Goal: Transaction & Acquisition: Book appointment/travel/reservation

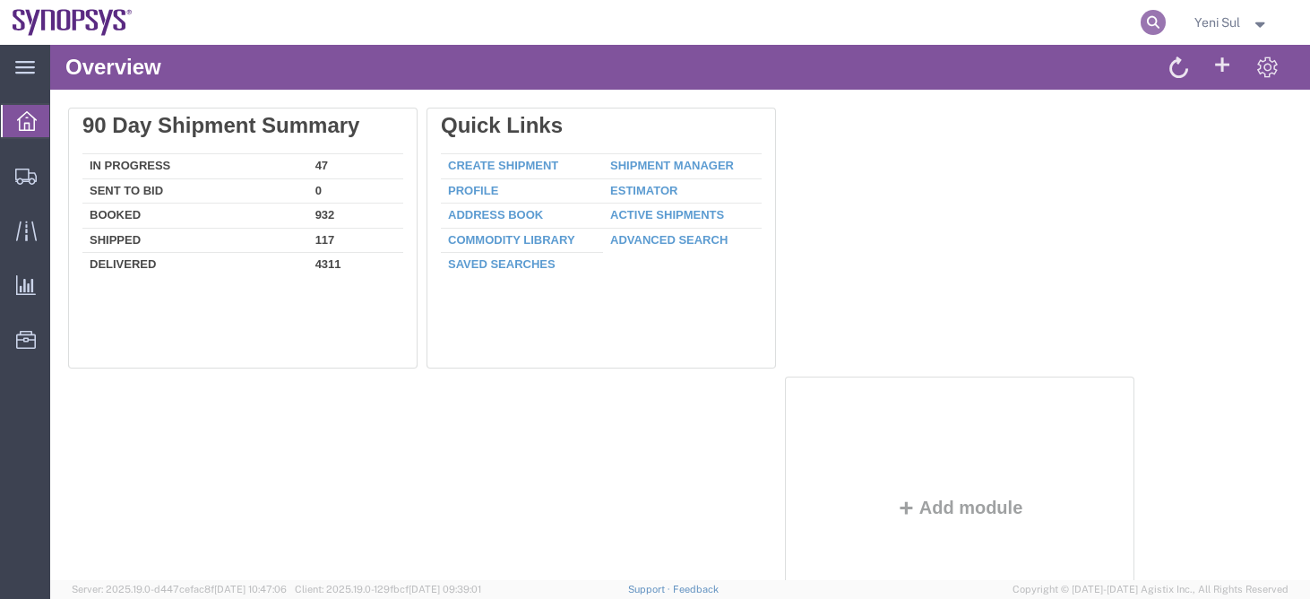
click at [1157, 24] on icon at bounding box center [1153, 22] width 25 height 25
click at [965, 23] on input "search" at bounding box center [868, 22] width 545 height 43
paste input "56874882"
type input "56874882"
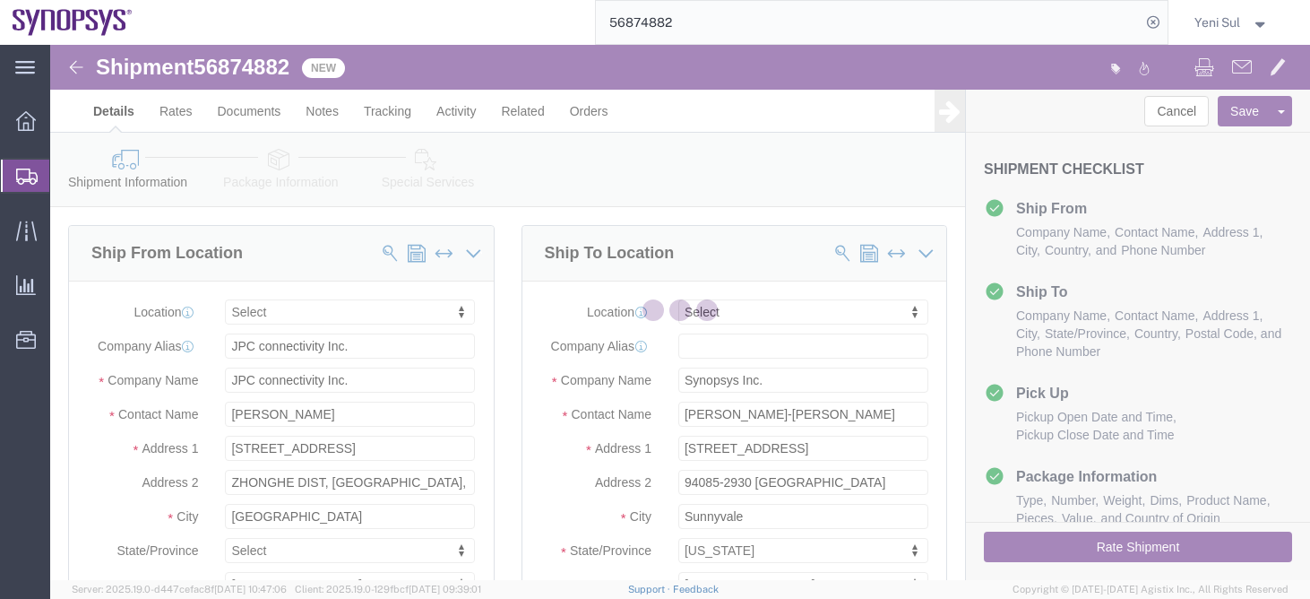
select select
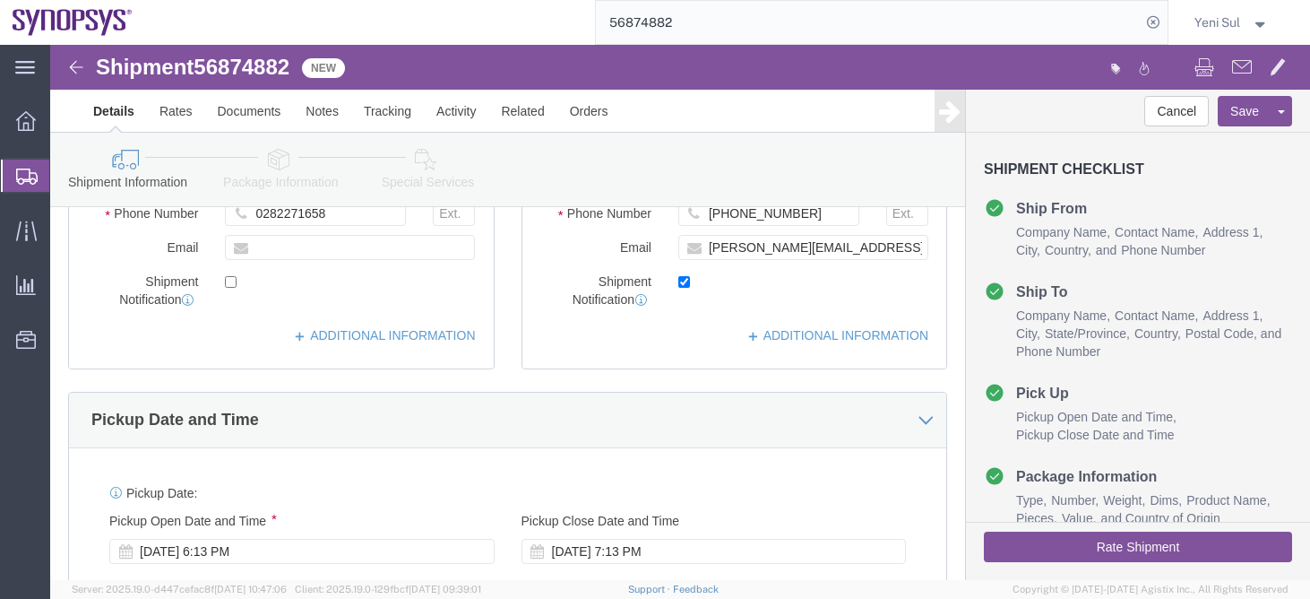
scroll to position [434, 0]
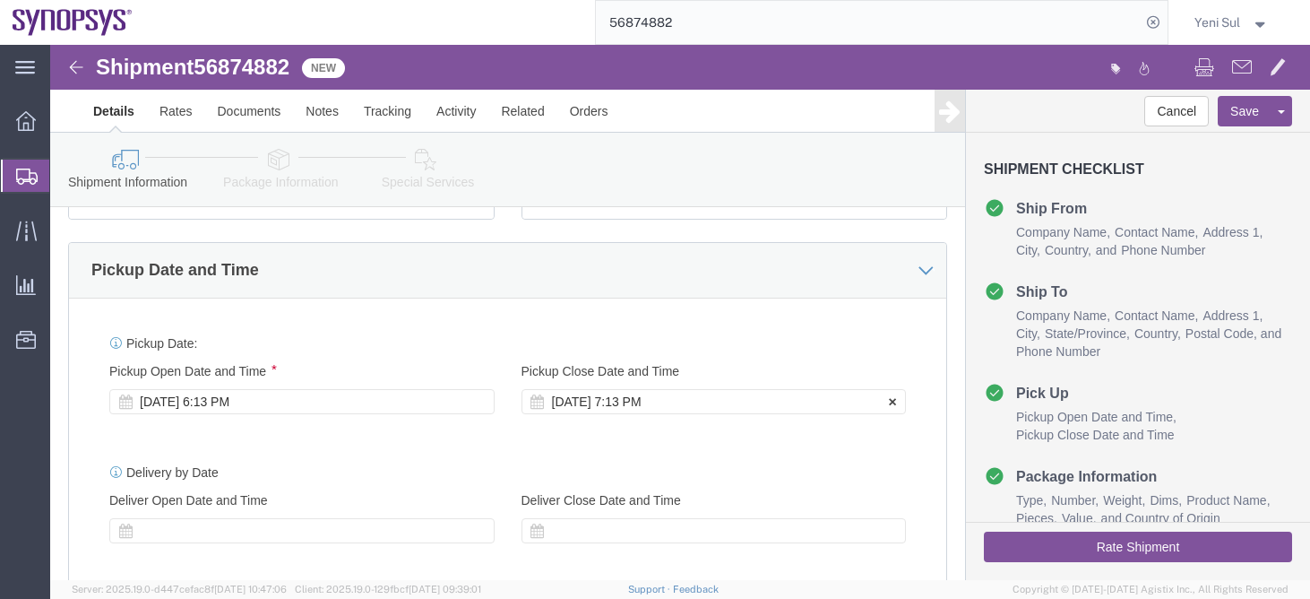
click div "[DATE] 7:13 PM"
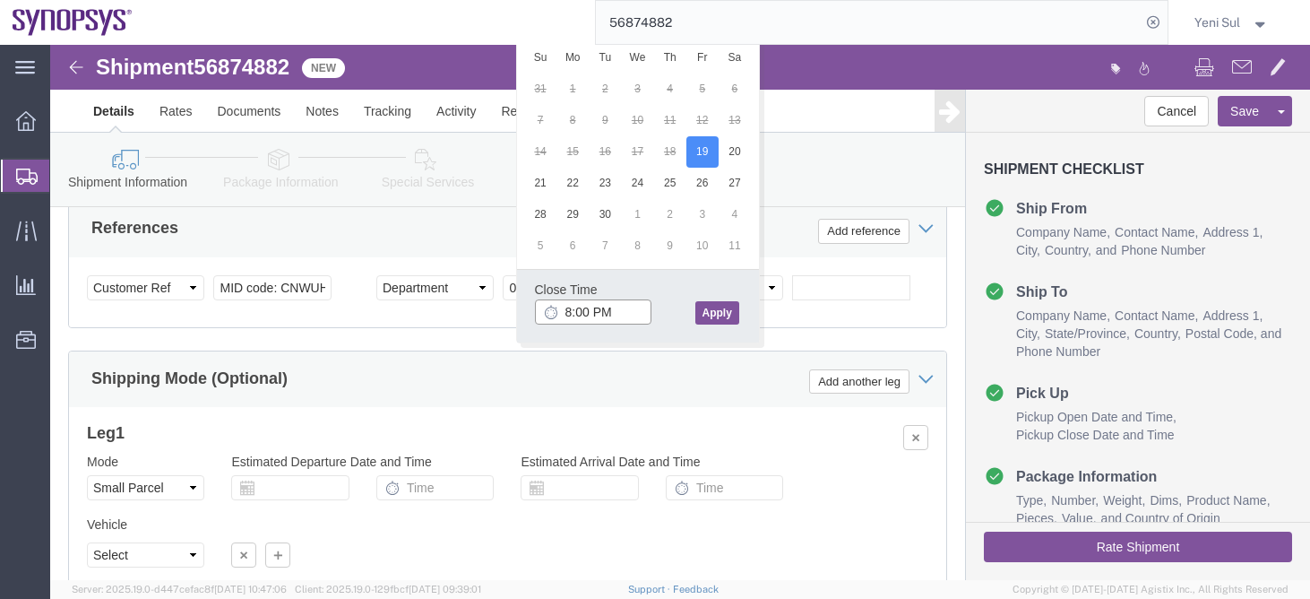
type input "8:00 PM"
click div "Close Time 8:00 PM [DATE] 7:13 PM - [DATE] 7:13 PM Cancel Apply"
click button "Apply"
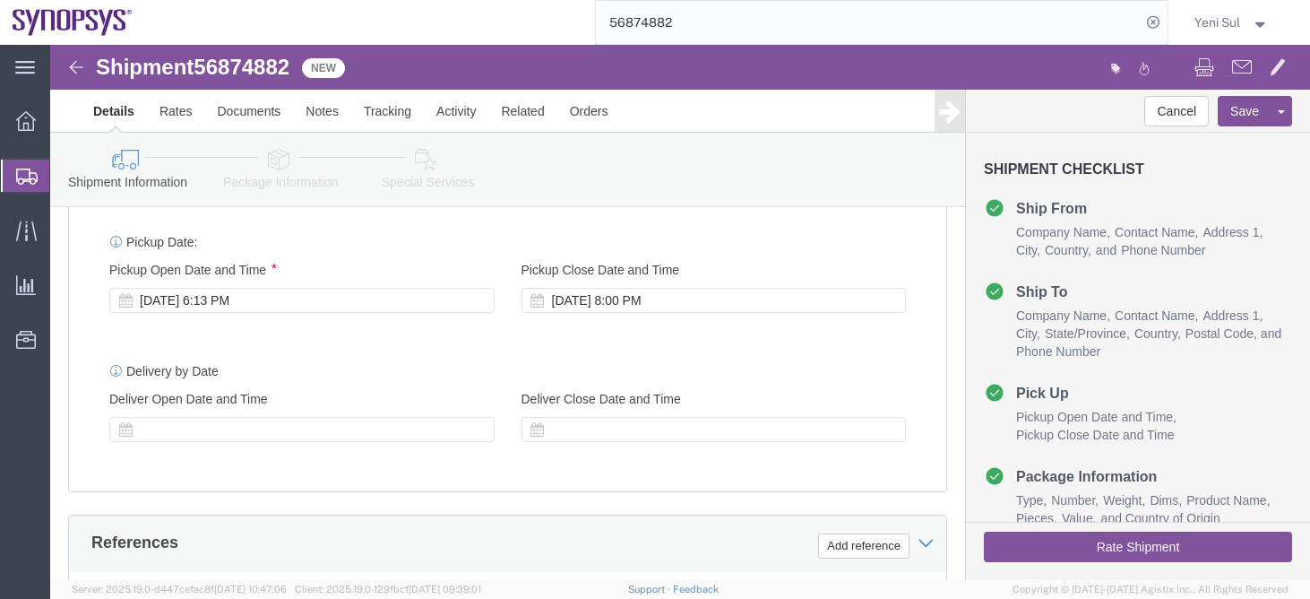
scroll to position [632, 0]
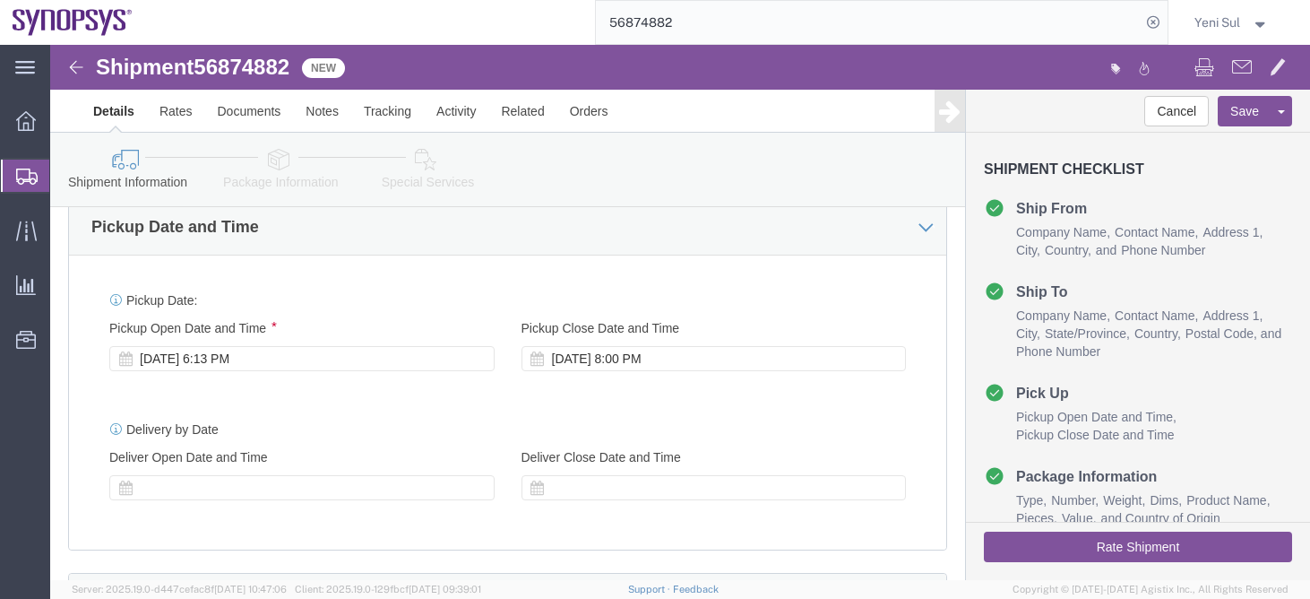
click div "[DATE] 6:13 PM"
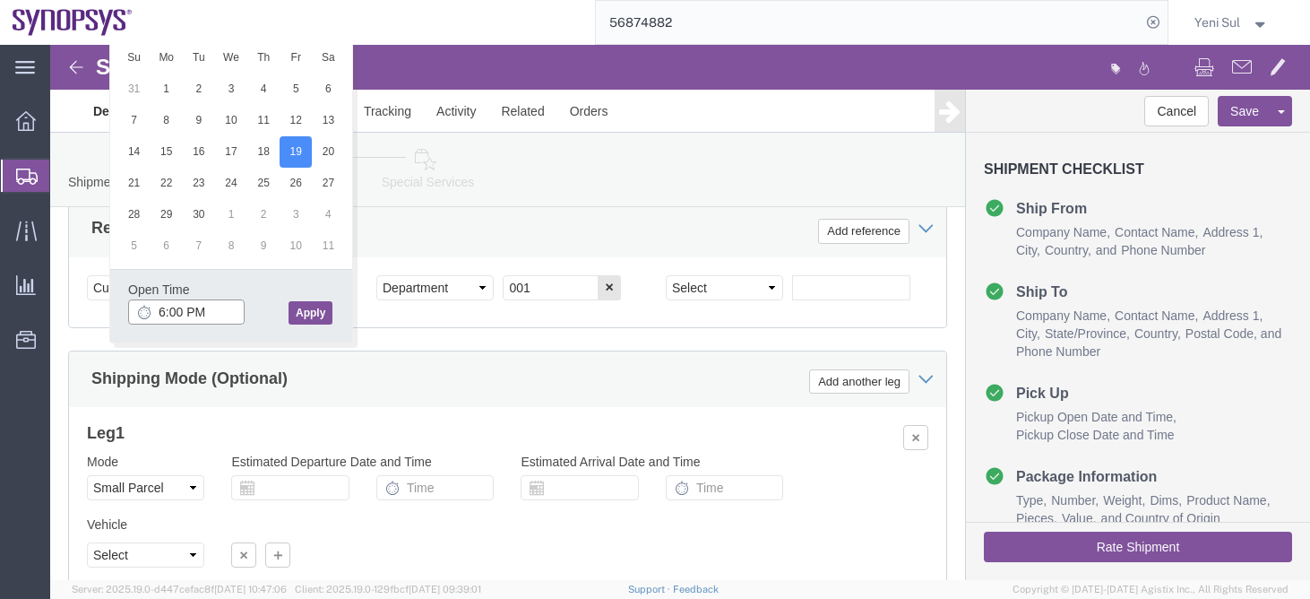
type input "6:00 PM"
click button "Apply"
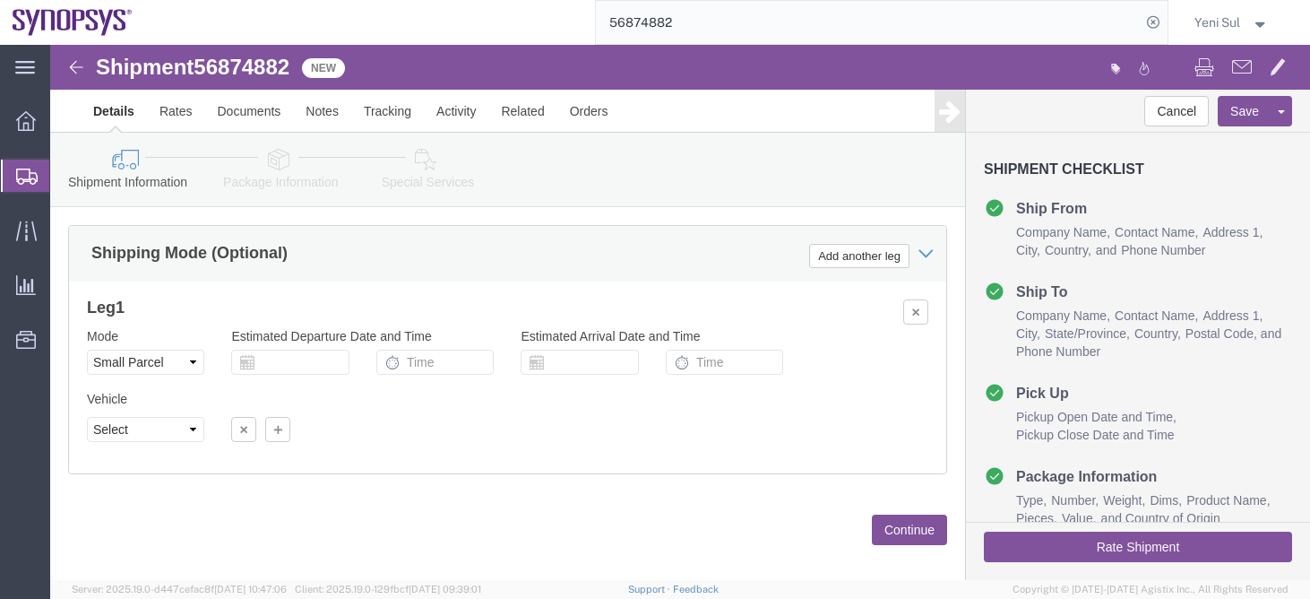
scroll to position [1150, 0]
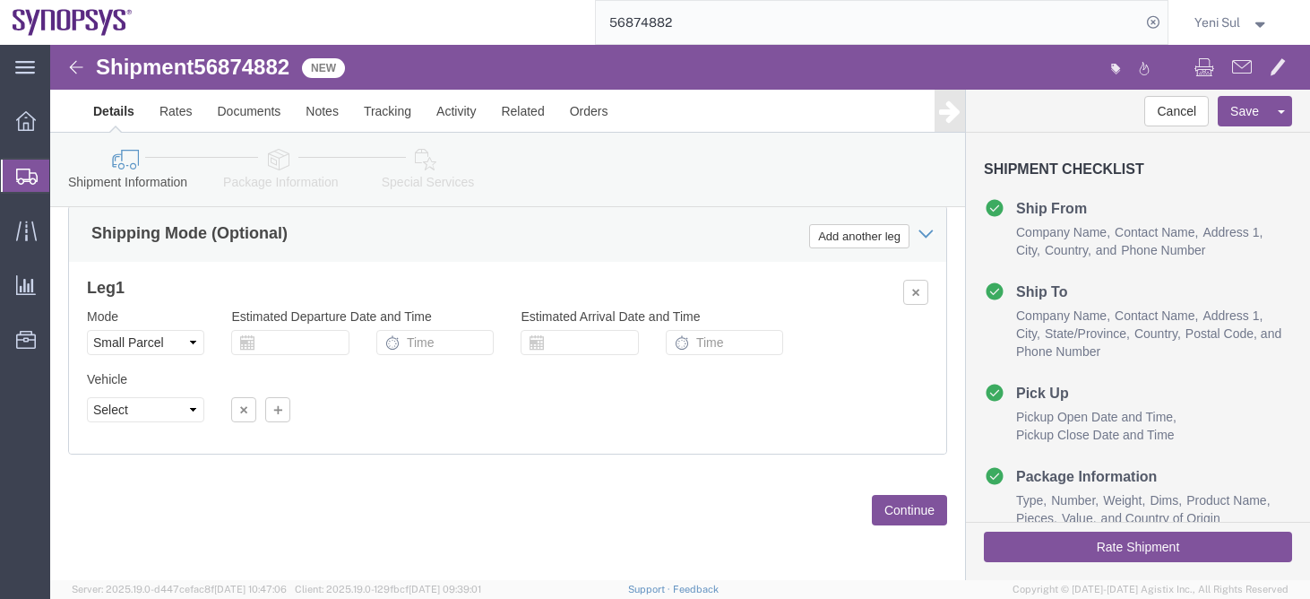
click button "Continue"
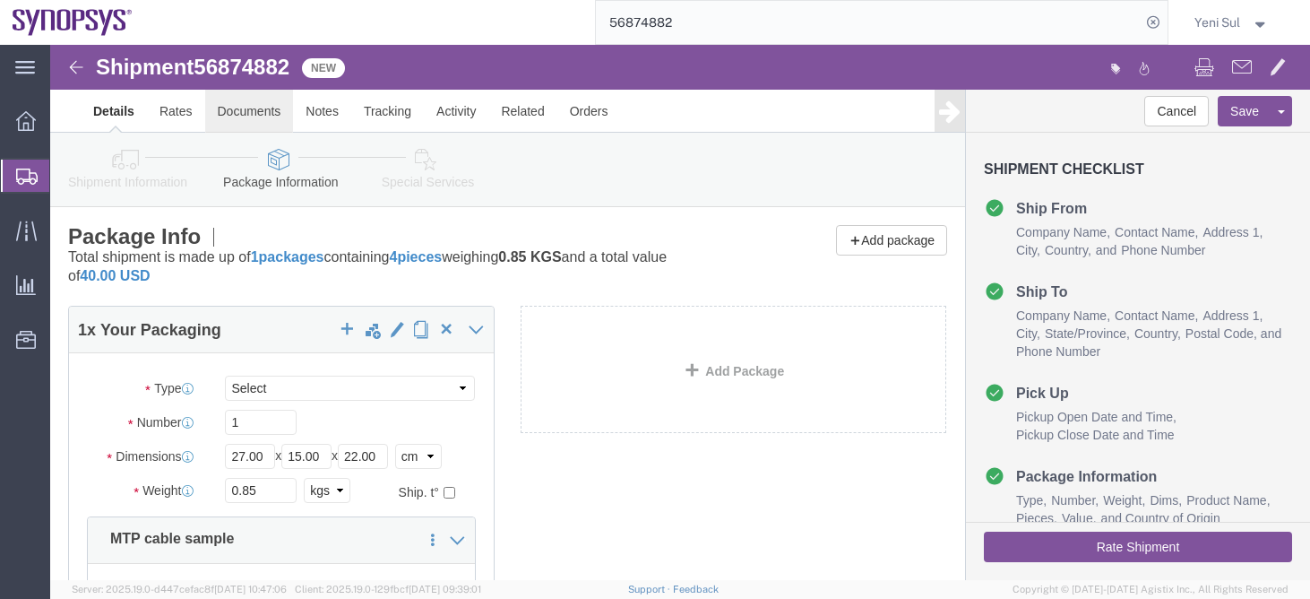
click link "Documents"
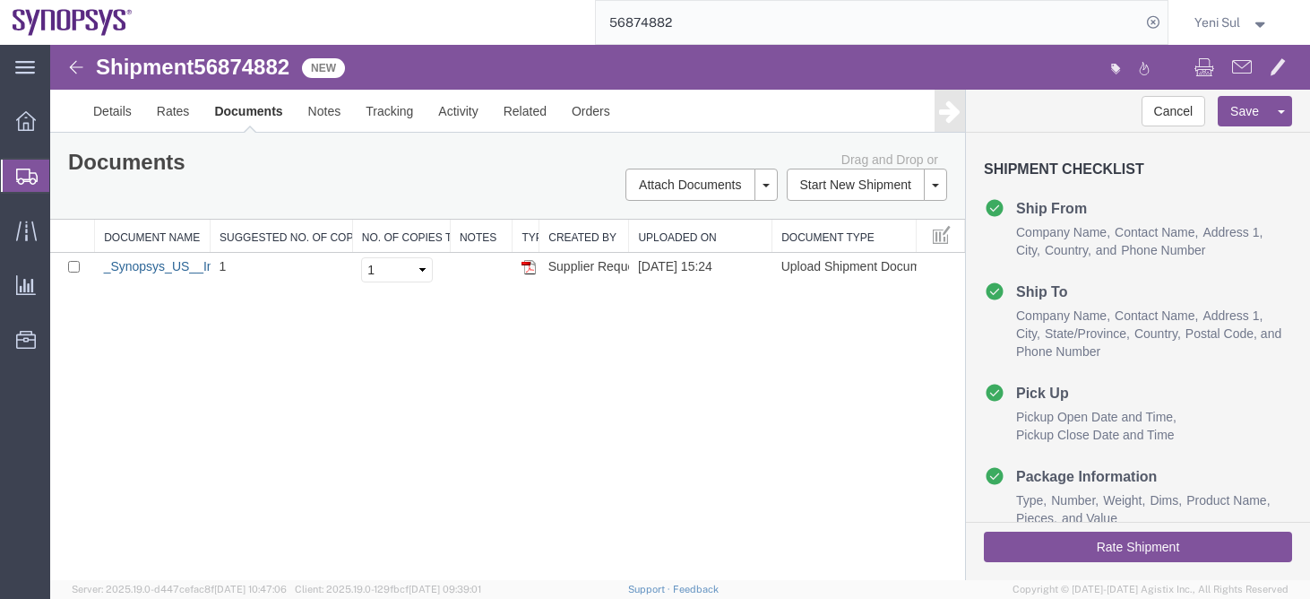
click at [168, 267] on link "_Synopsys_US__Invoice_of_Free_sample__250919.pdf" at bounding box center [261, 266] width 314 height 14
click at [114, 113] on link "Details" at bounding box center [113, 111] width 64 height 43
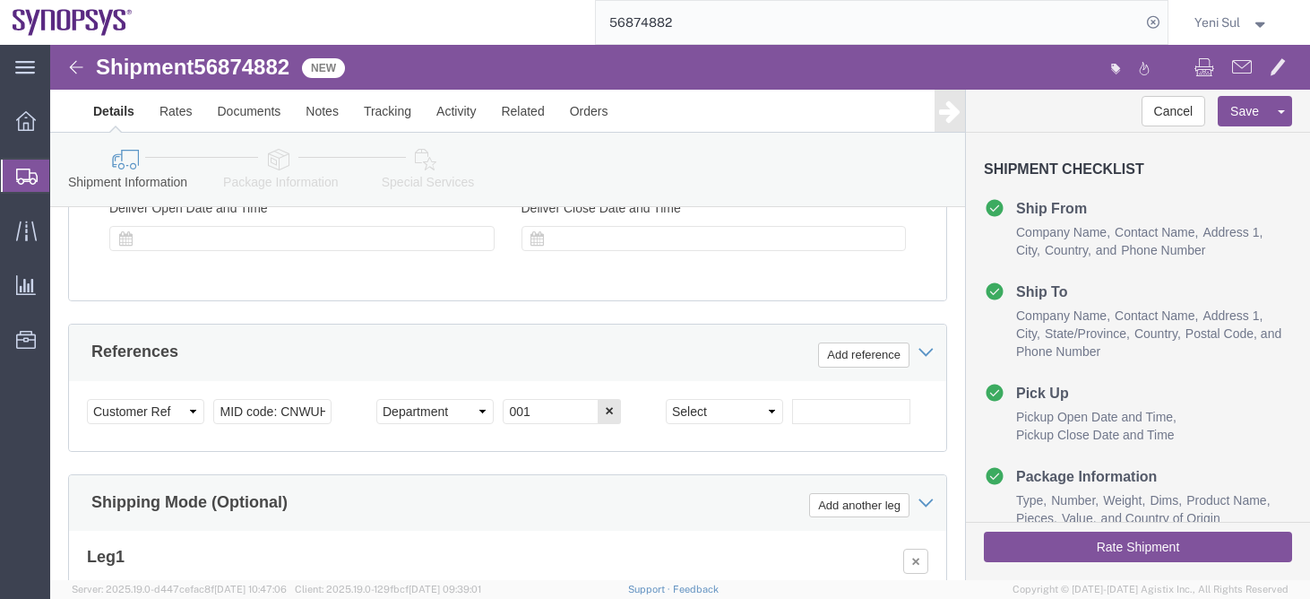
scroll to position [1150, 0]
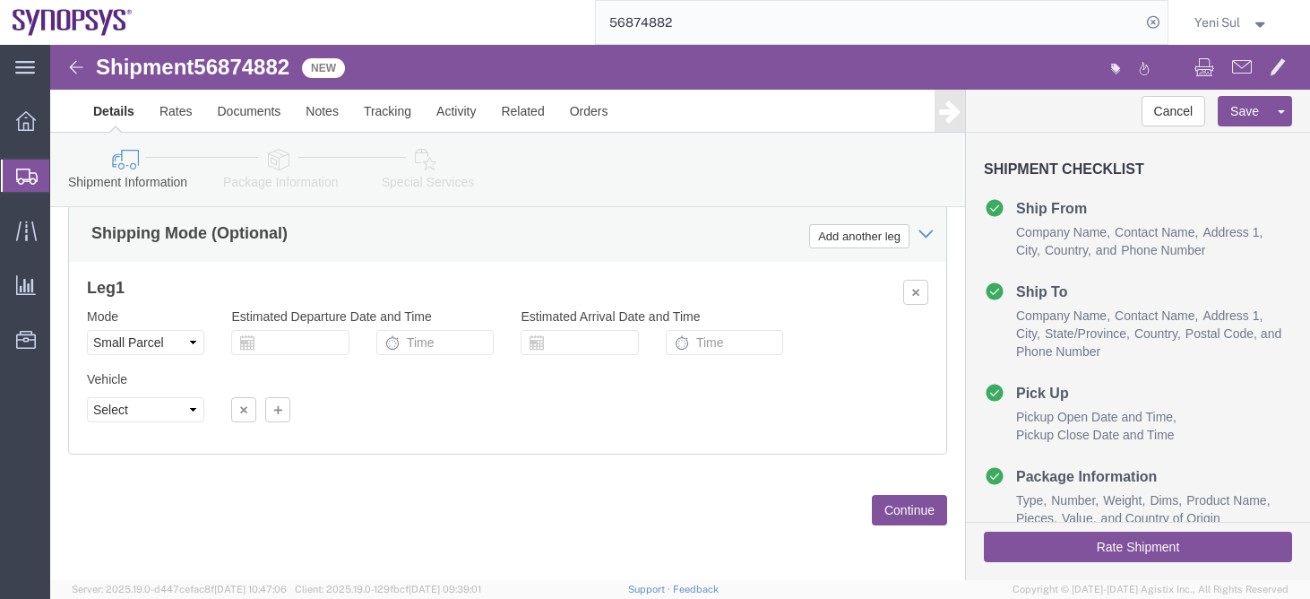
click button "Continue"
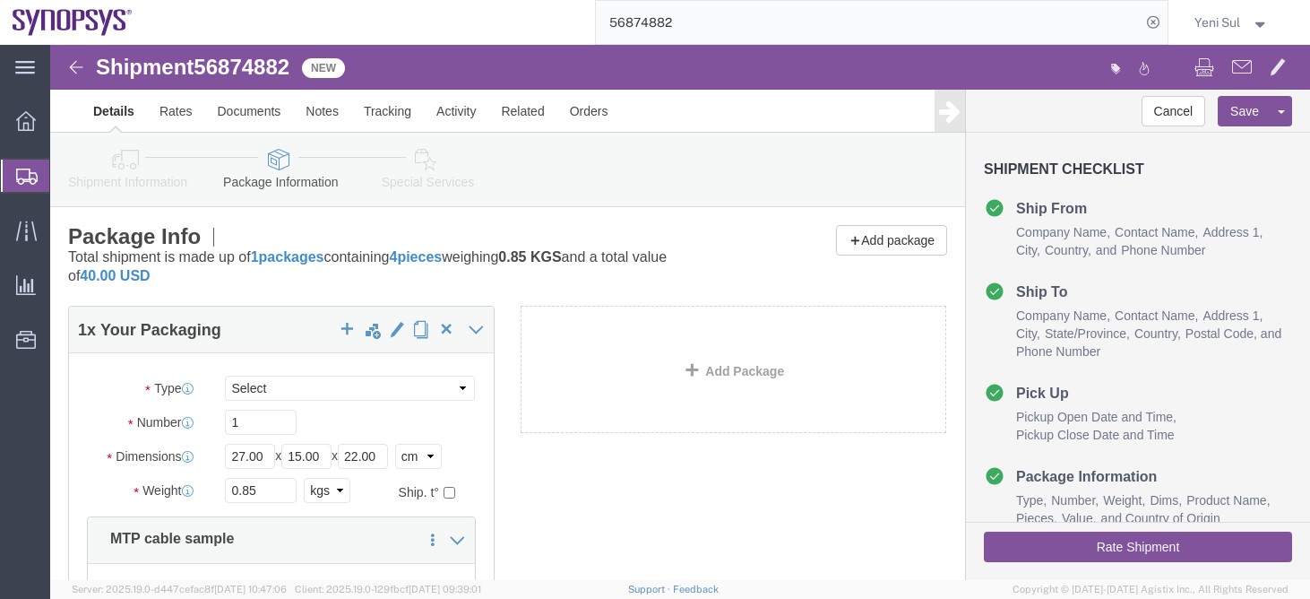
scroll to position [265, 0]
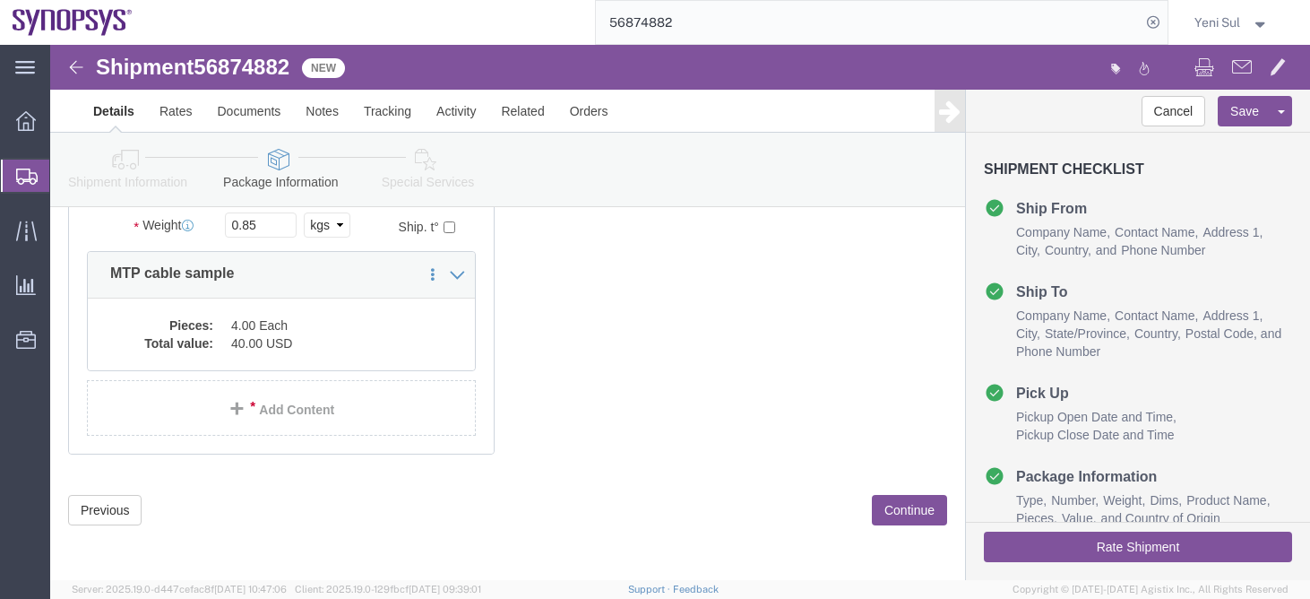
click div "Previous Continue"
click button "Continue"
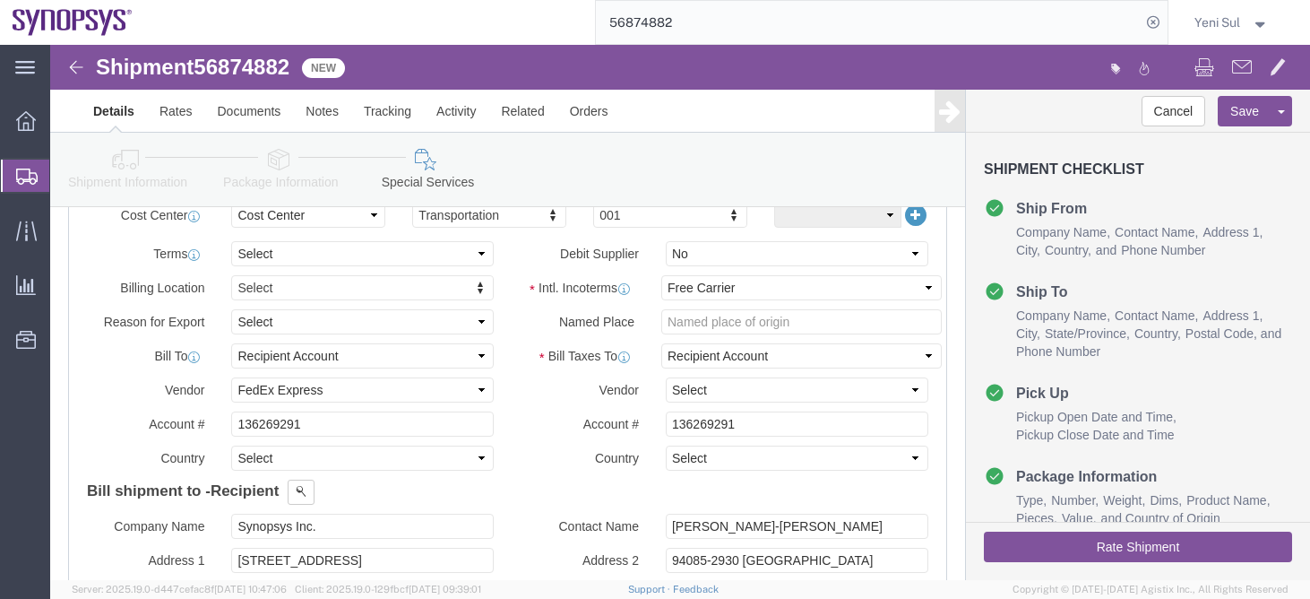
scroll to position [624, 0]
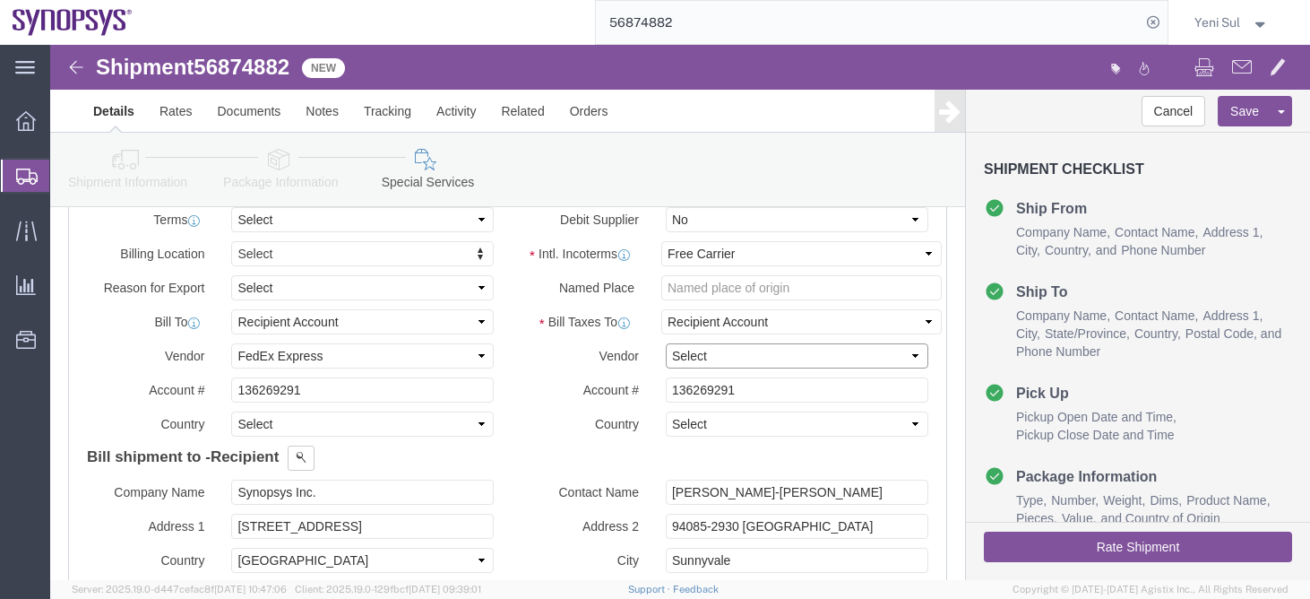
click select "Select DHL FedEx Express UPS"
select select "FedEx Express"
click select "Select DHL FedEx Express UPS"
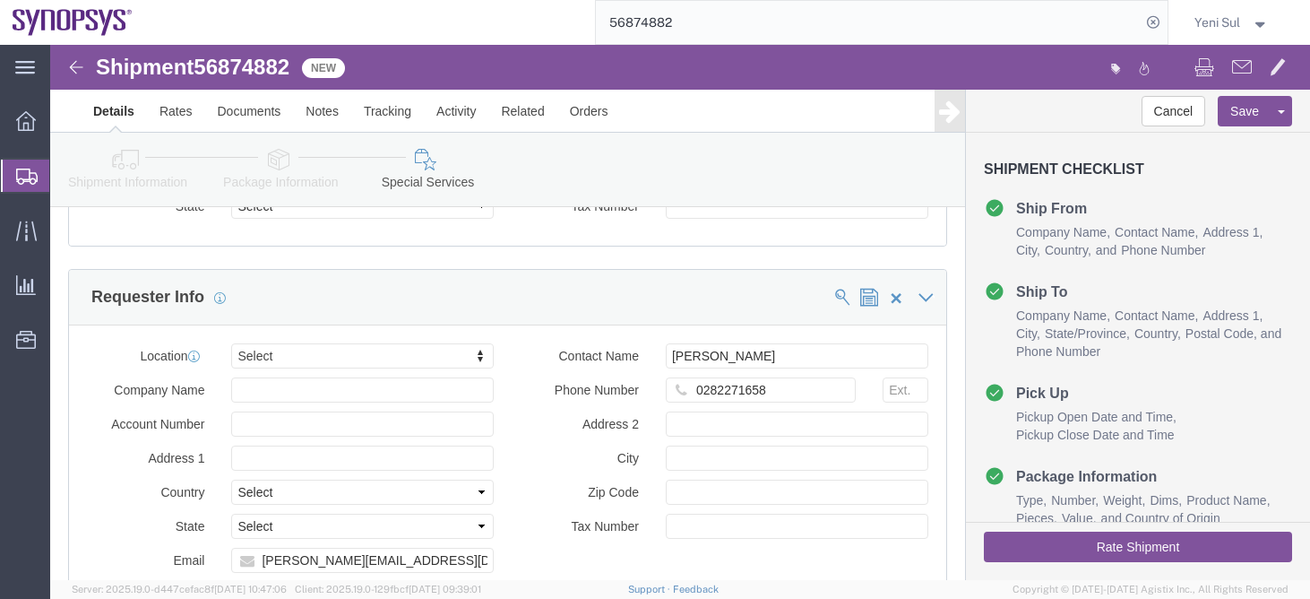
scroll to position [2419, 0]
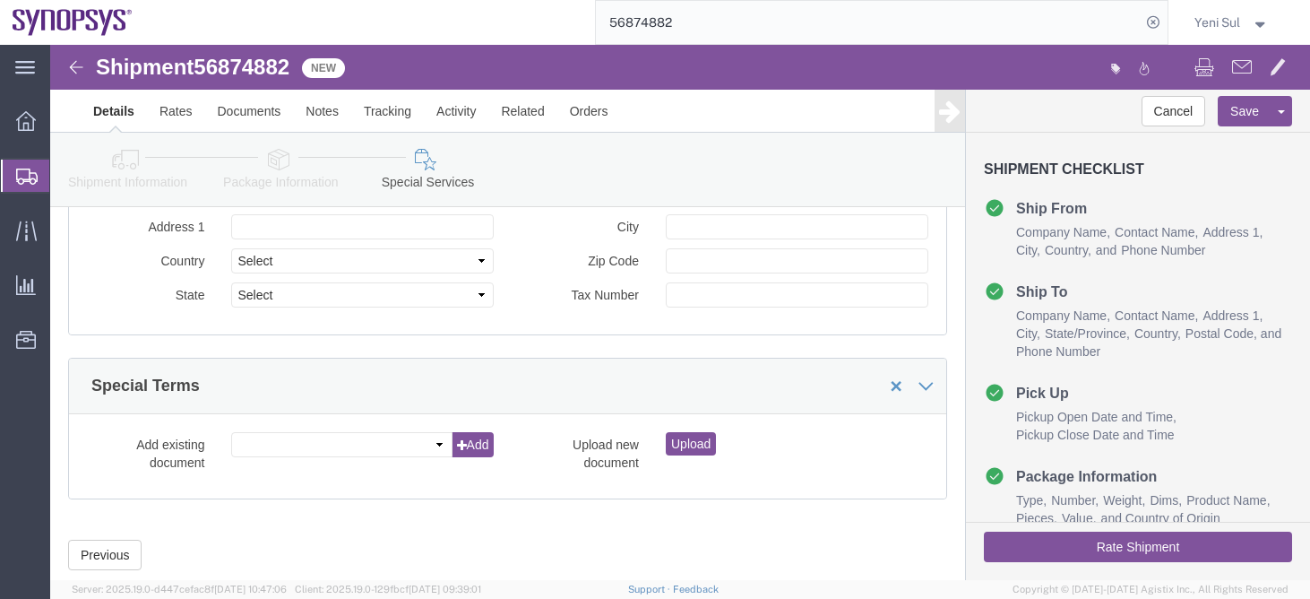
click button "Rate Shipment"
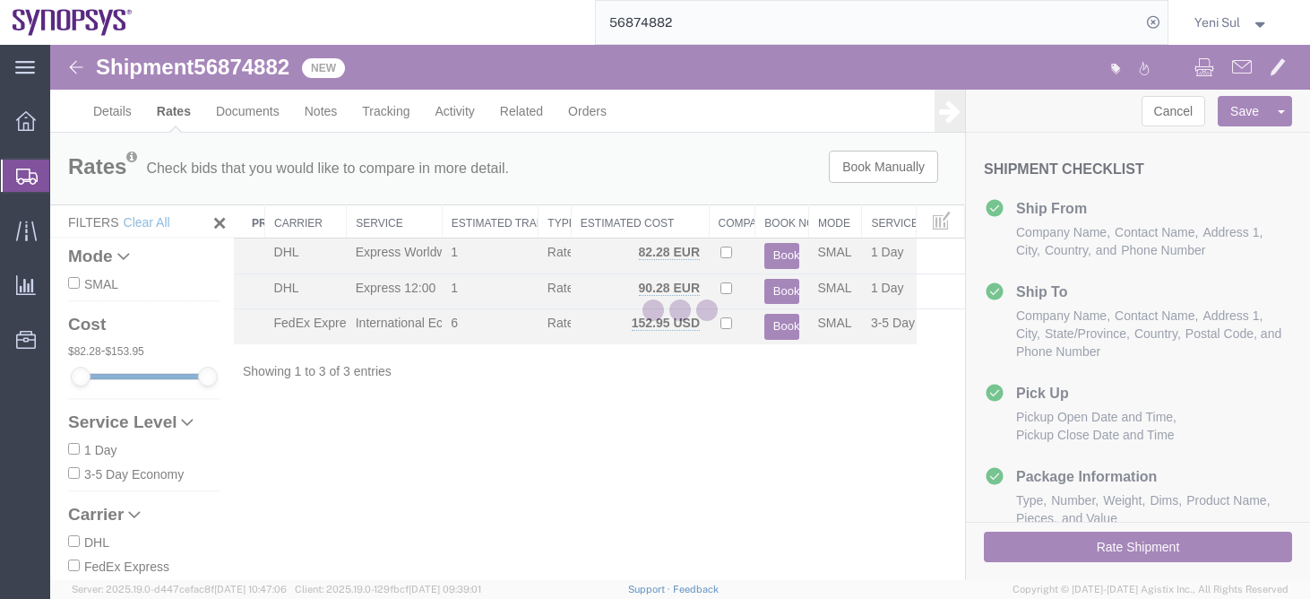
scroll to position [0, 0]
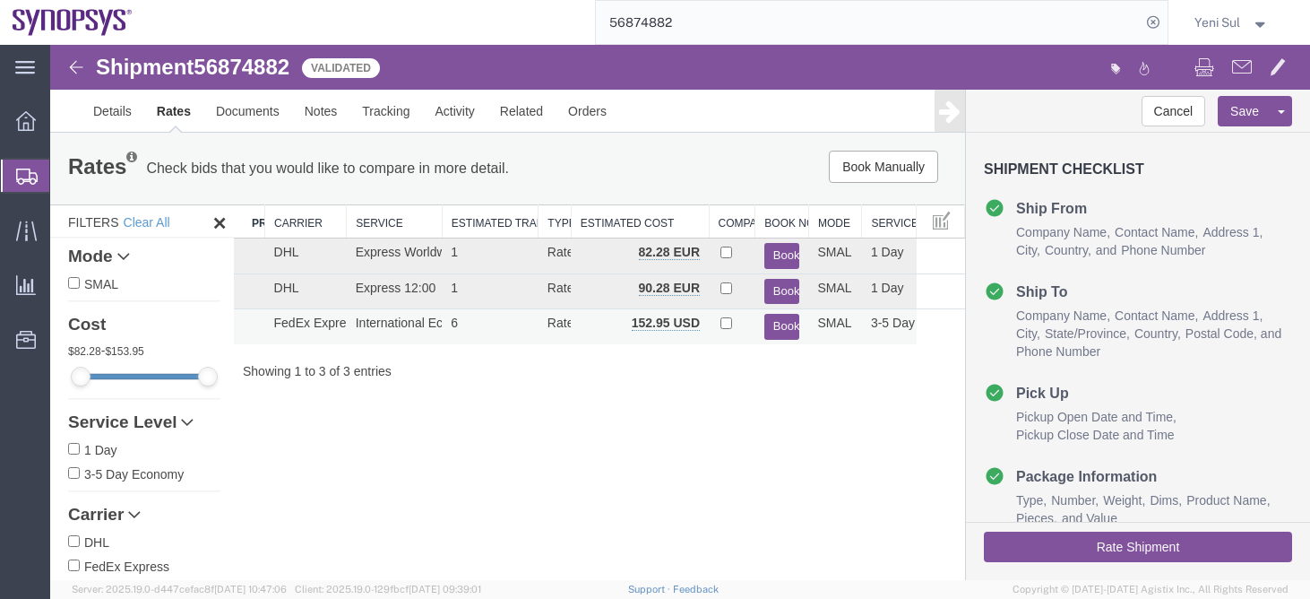
click at [783, 323] on button "Book" at bounding box center [782, 327] width 36 height 26
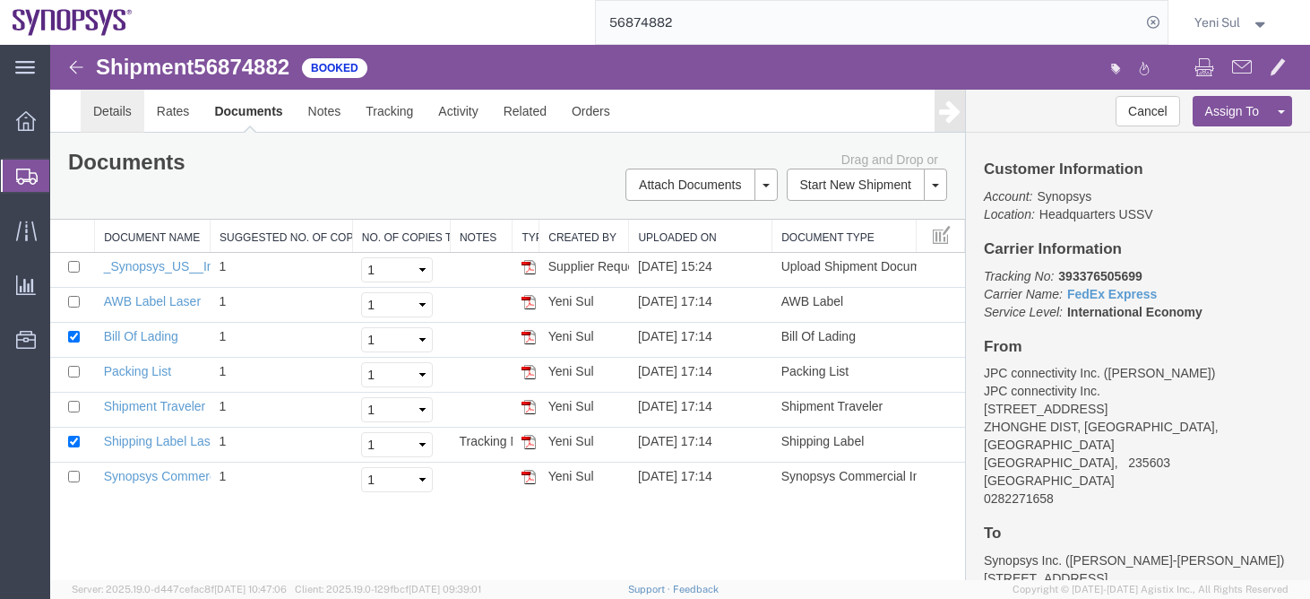
click at [114, 109] on link "Details" at bounding box center [113, 111] width 64 height 43
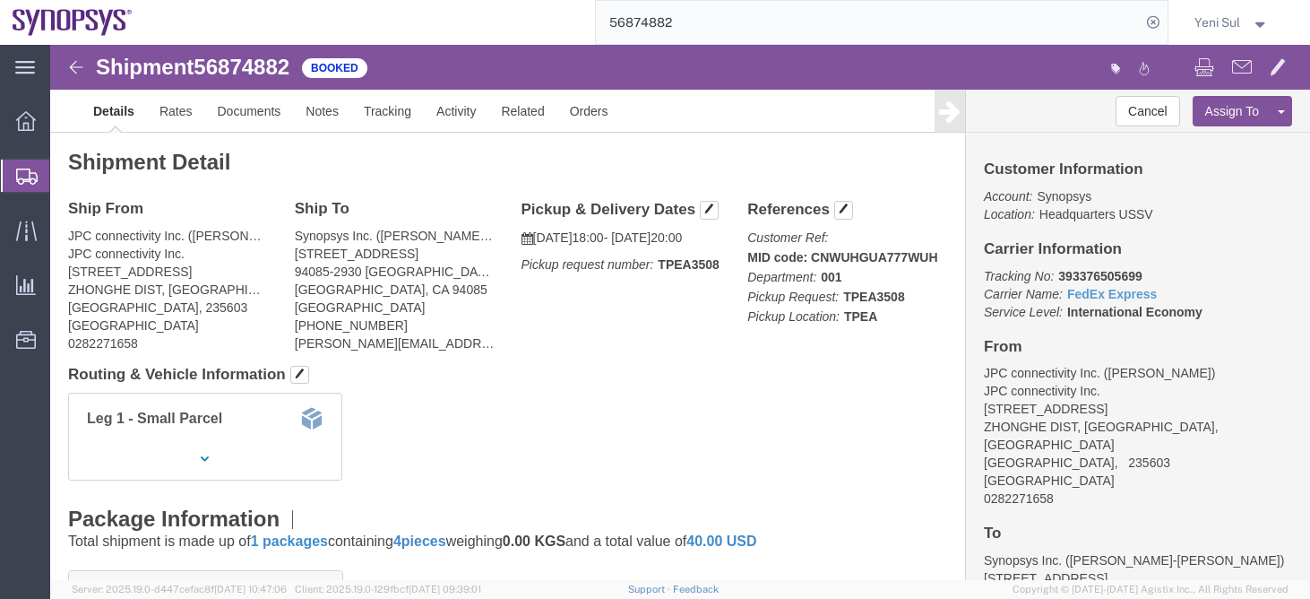
click div "Leg 1 - Small Parcel"
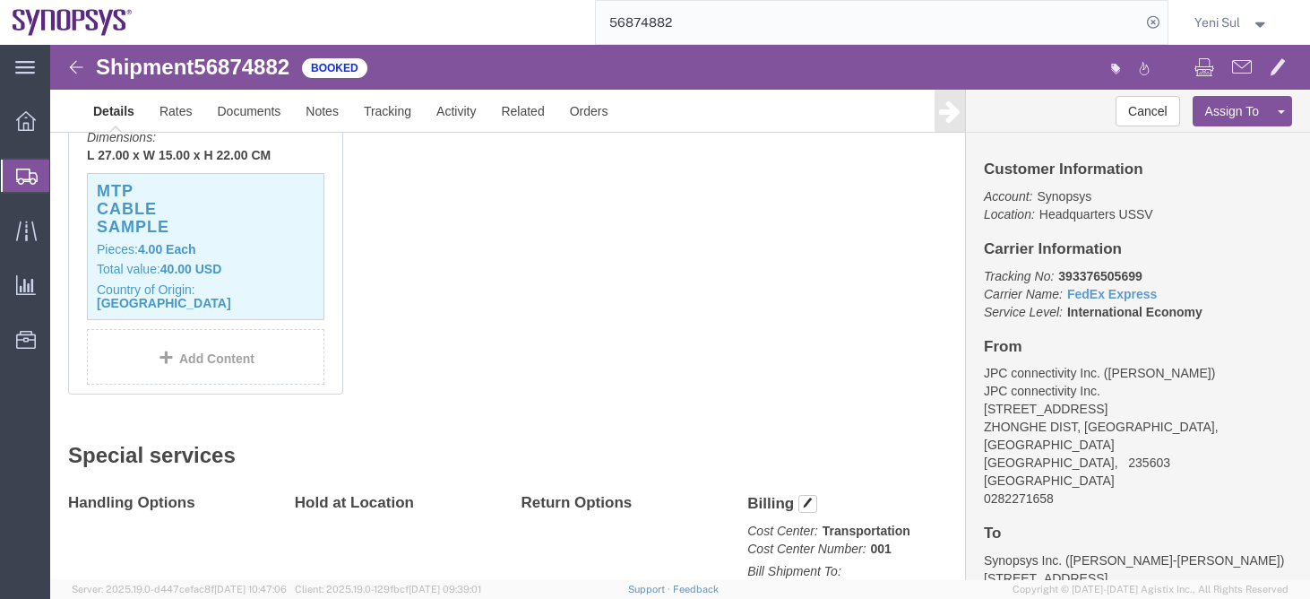
scroll to position [745, 0]
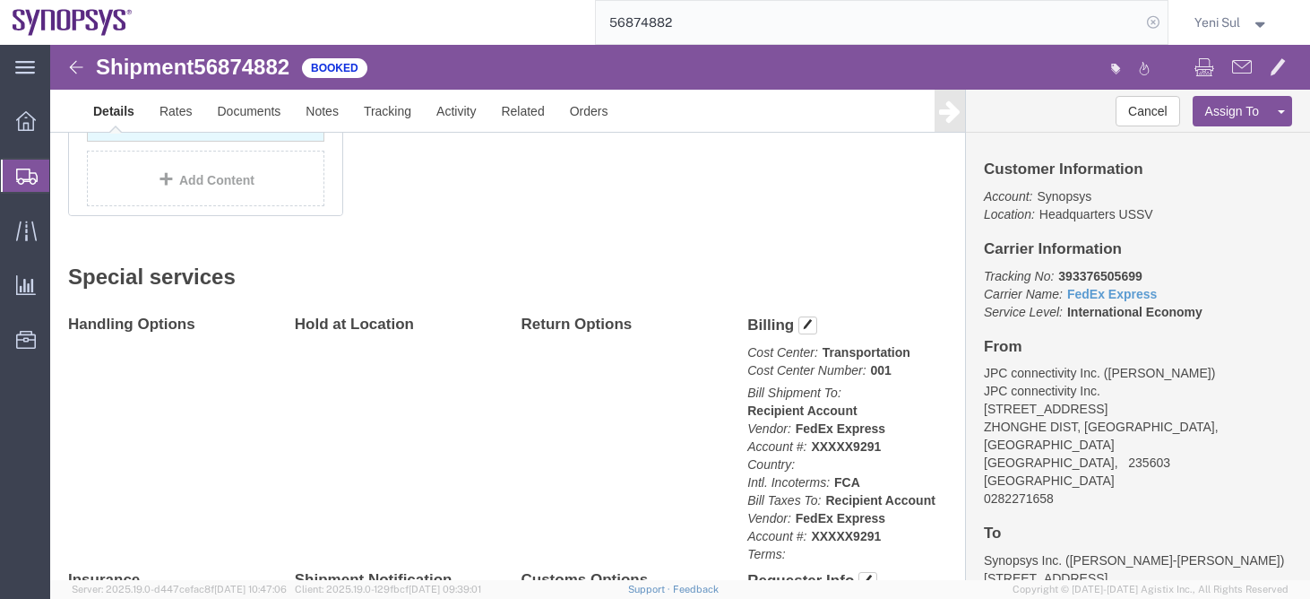
click at [1150, 14] on icon at bounding box center [1153, 22] width 25 height 25
click at [1151, 19] on icon at bounding box center [1153, 22] width 25 height 25
click at [1035, 22] on input "search" at bounding box center [868, 22] width 545 height 43
paste input "56874868"
type input "56874868"
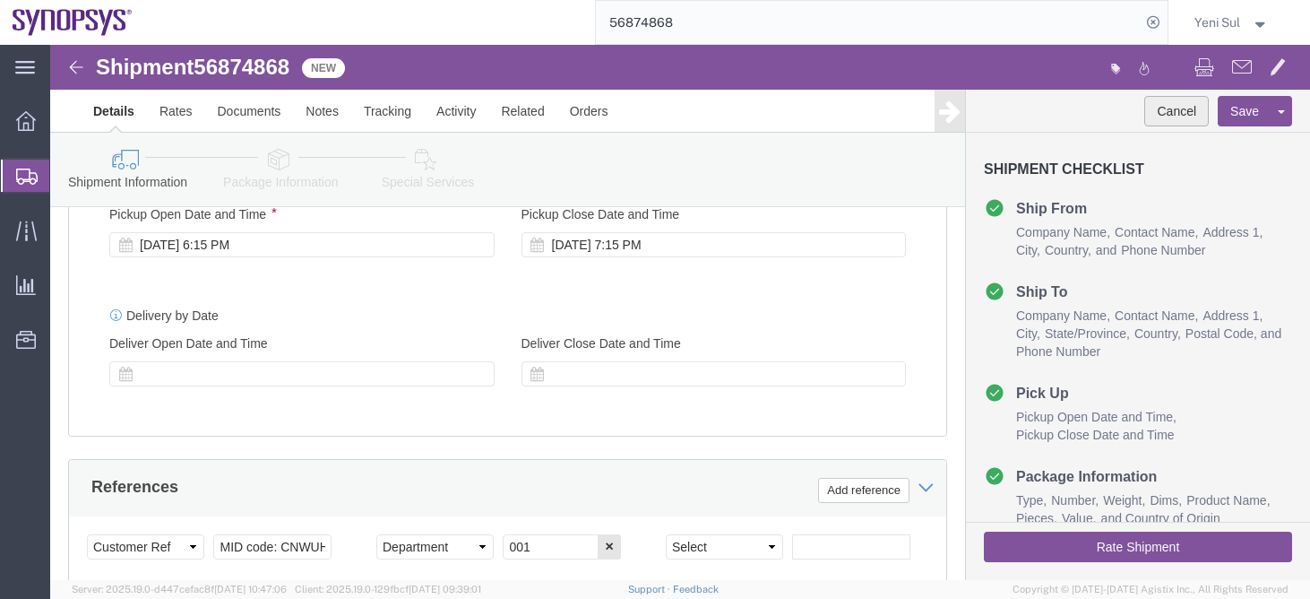
click button "Cancel"
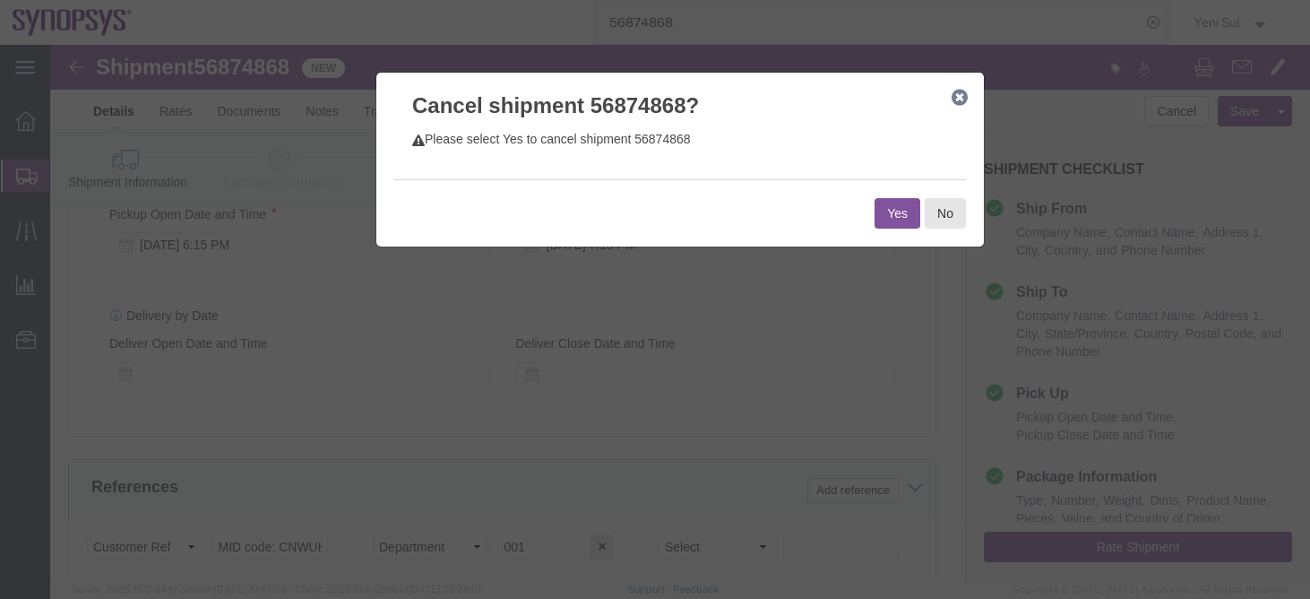
click button "Yes"
